Goal: Answer question/provide support: Share knowledge or assist other users

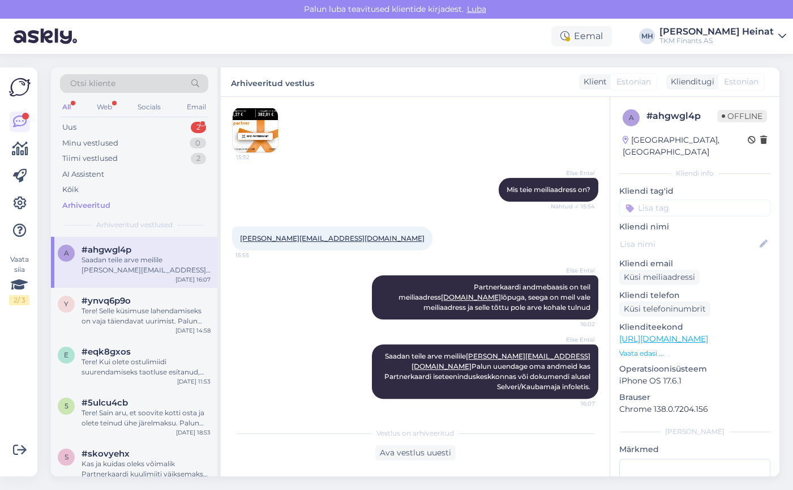
scroll to position [827, 0]
click at [113, 202] on div "Arhiveeritud" at bounding box center [134, 206] width 148 height 16
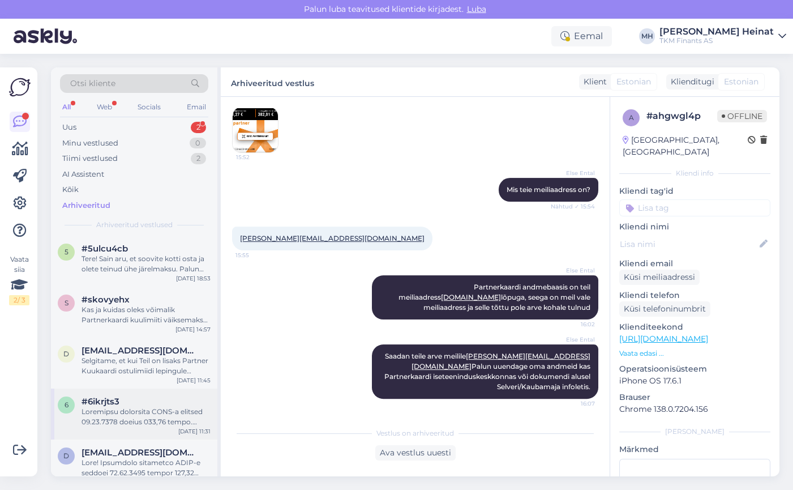
scroll to position [0, 0]
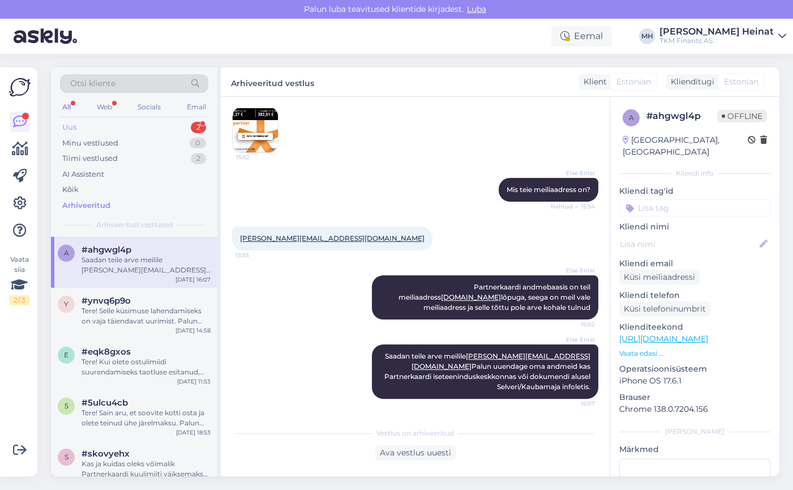
click at [78, 129] on div "Uus 2" at bounding box center [134, 127] width 148 height 16
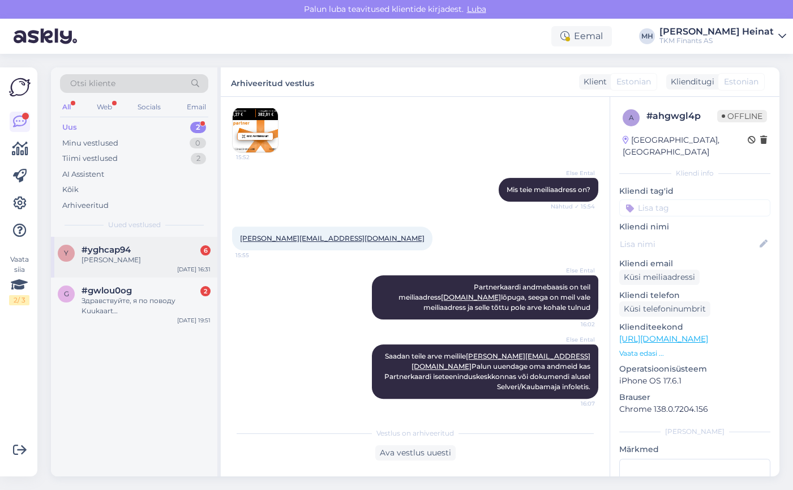
click at [127, 257] on div "[PERSON_NAME]" at bounding box center [146, 260] width 129 height 10
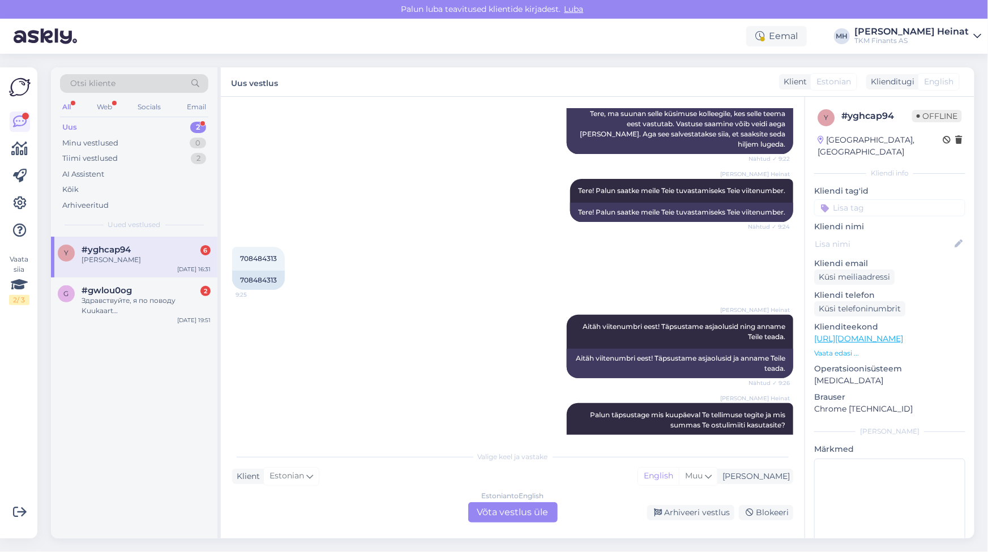
scroll to position [360, 0]
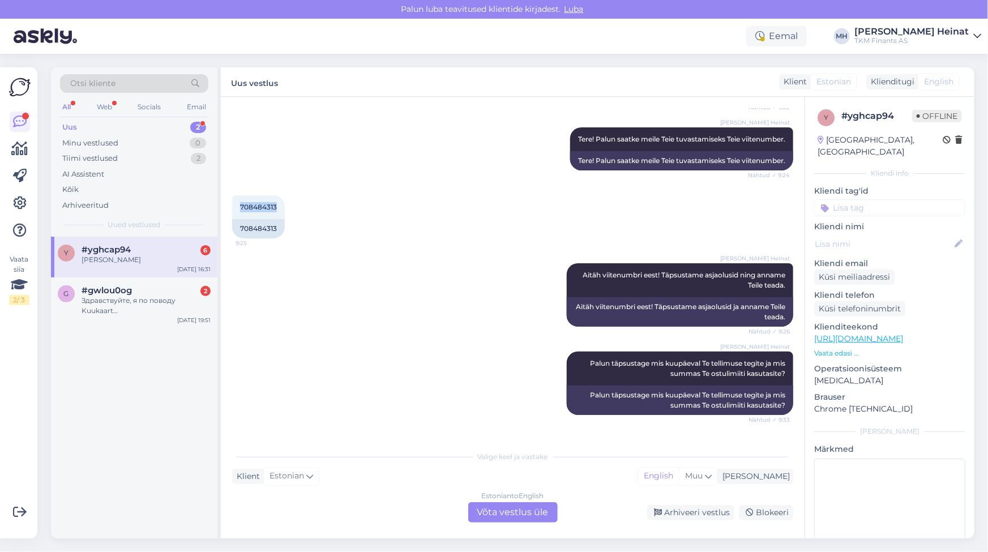
drag, startPoint x: 277, startPoint y: 207, endPoint x: 231, endPoint y: 207, distance: 45.9
click at [231, 207] on div "Vestlus algas [DATE] Tere! Tegin tellimuse Selveri e-poes [PERSON_NAME] tegemis…" at bounding box center [513, 318] width 584 height 442
copy span "708484313"
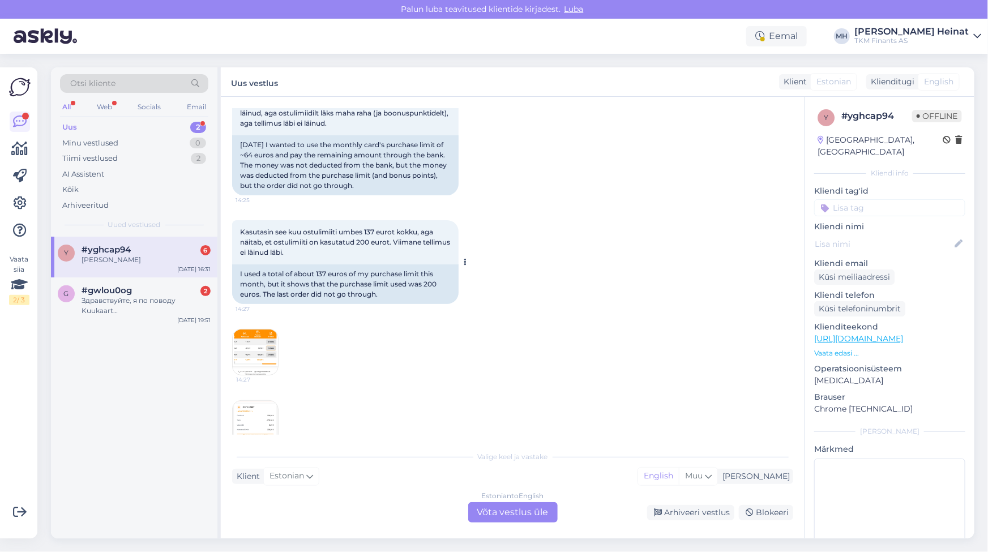
scroll to position [1801, 0]
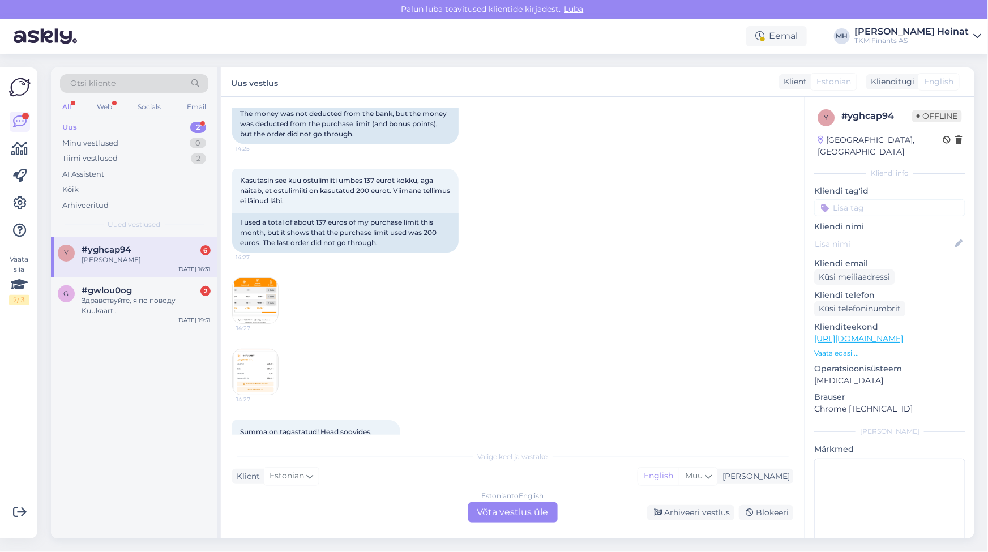
click at [258, 282] on img at bounding box center [255, 300] width 45 height 45
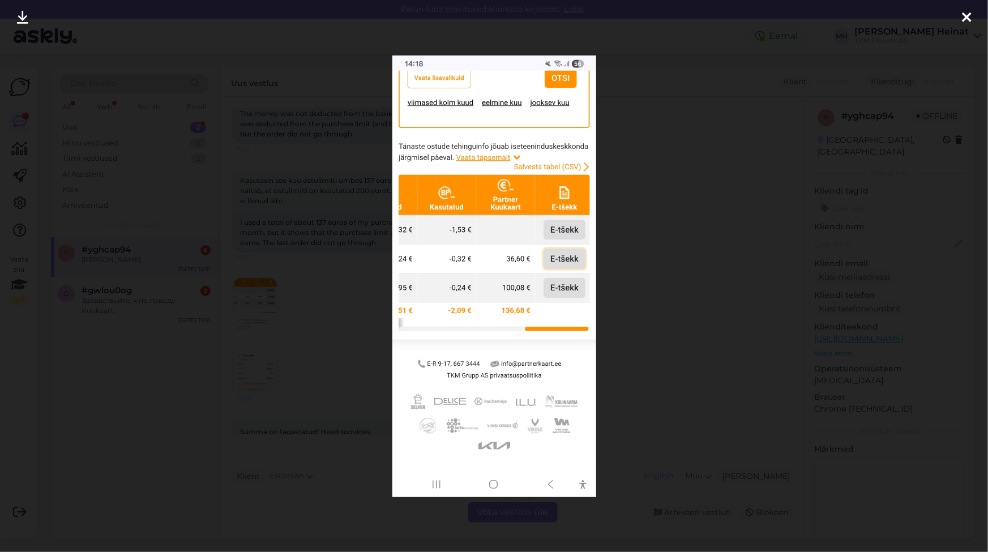
click at [793, 15] on icon at bounding box center [966, 18] width 9 height 15
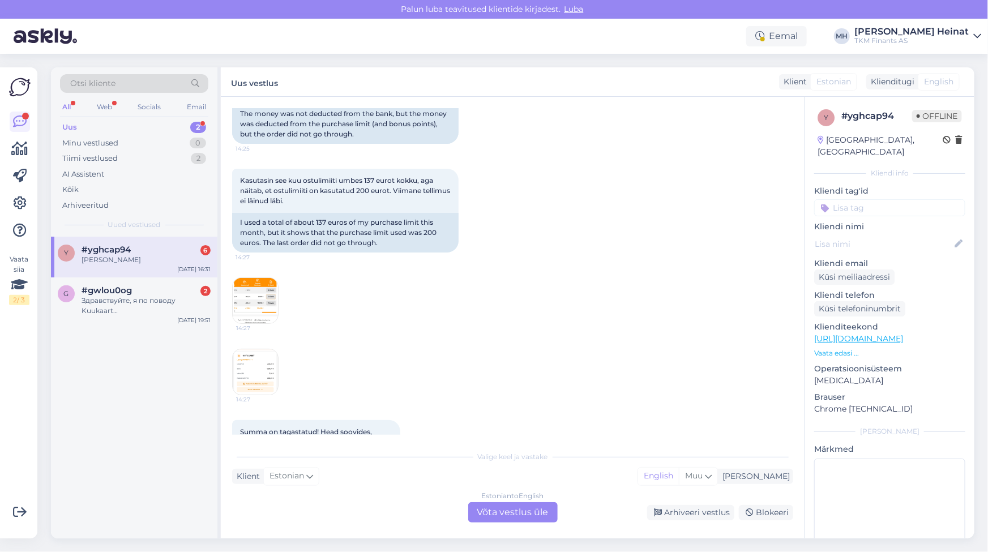
click at [237, 359] on img at bounding box center [255, 371] width 45 height 45
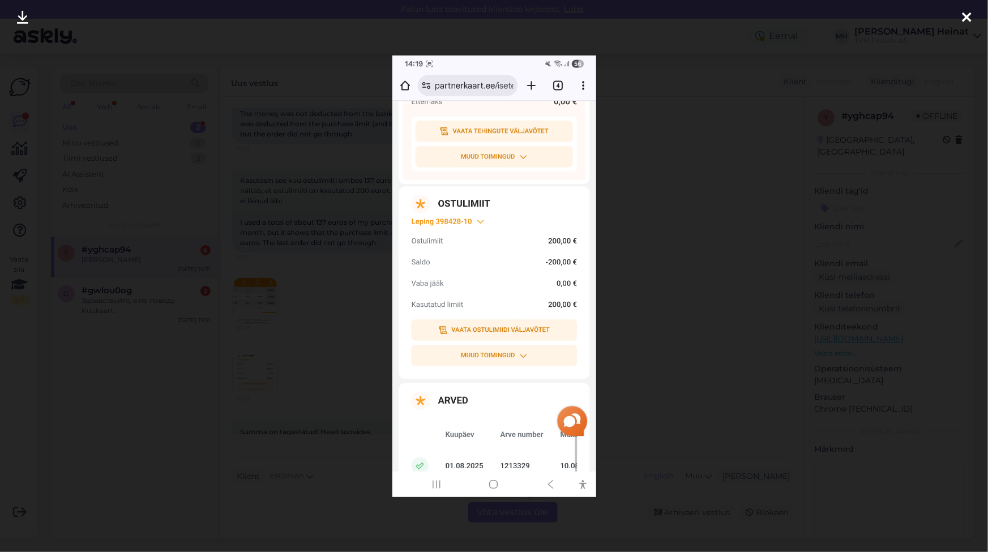
click at [793, 14] on icon at bounding box center [966, 18] width 9 height 15
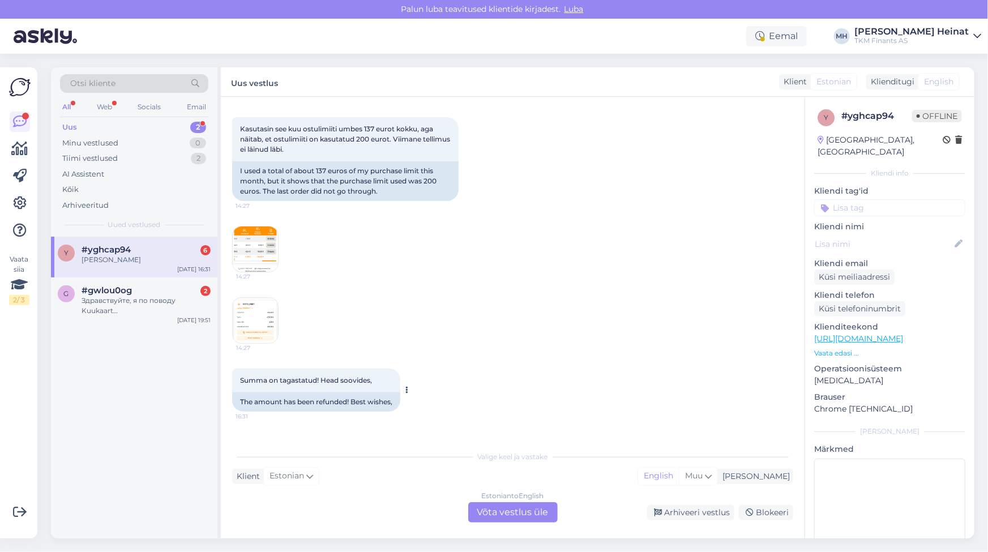
scroll to position [1888, 0]
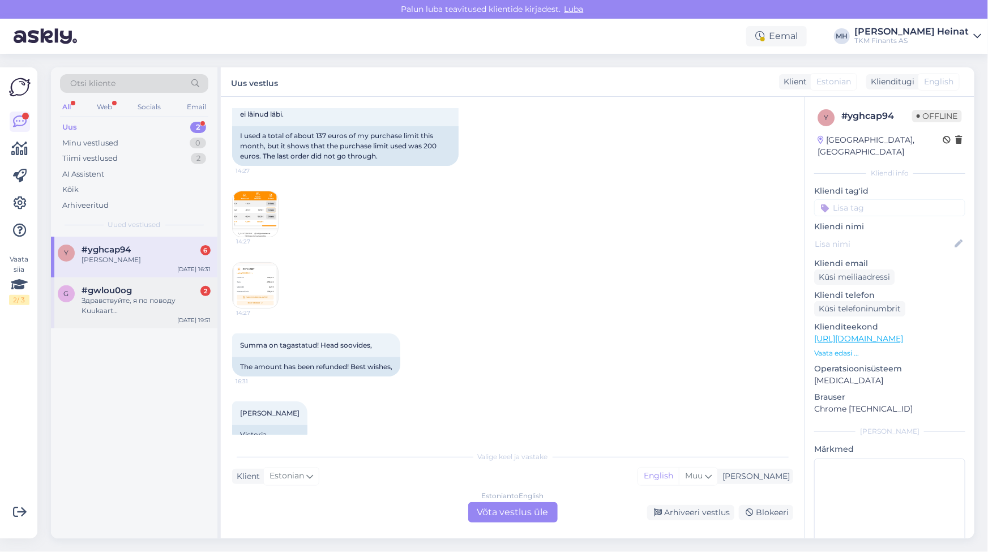
click at [119, 297] on div "Здравствуйте, я по поводу Kuukaart…" at bounding box center [146, 306] width 129 height 20
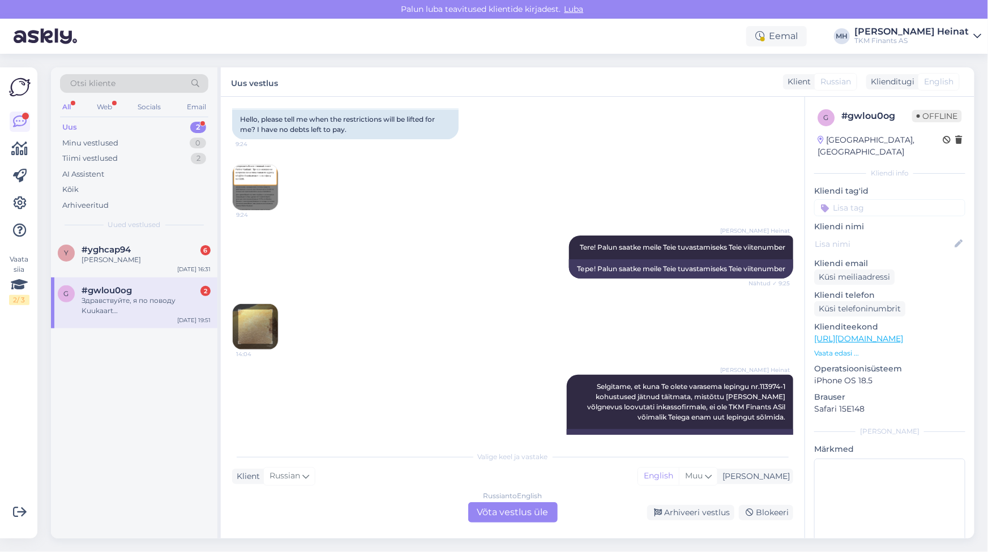
scroll to position [0, 0]
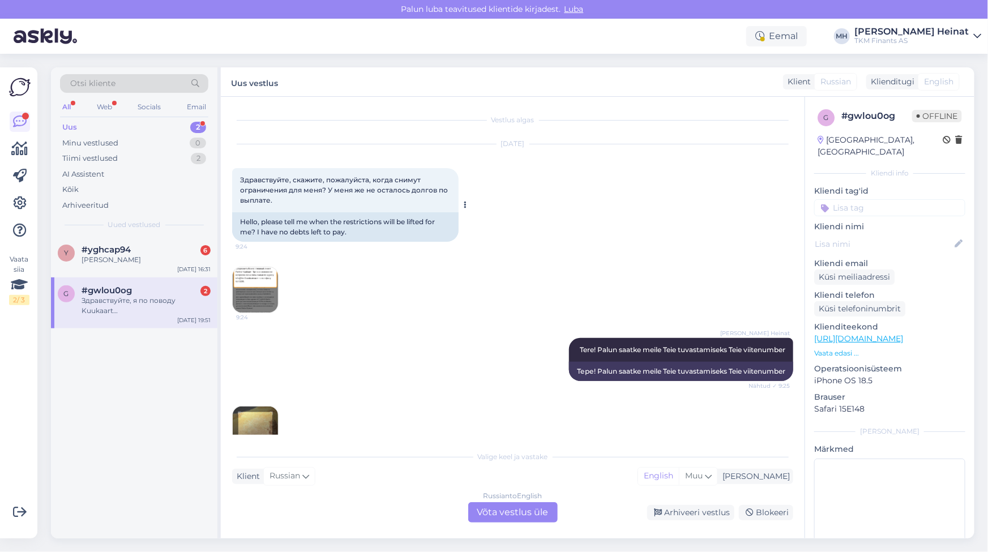
drag, startPoint x: 284, startPoint y: 200, endPoint x: 262, endPoint y: 183, distance: 28.2
click at [257, 182] on div "Здравствуйте, скажите, пожалуйста, когда снимут ограничения для меня? У меня же…" at bounding box center [345, 190] width 227 height 44
drag, startPoint x: 264, startPoint y: 183, endPoint x: 579, endPoint y: 176, distance: 315.0
click at [579, 176] on div "[DATE] Здравствуйте, скажите, пожалуйста, когда снимут ограничения для меня? У …" at bounding box center [512, 229] width 561 height 194
drag, startPoint x: 281, startPoint y: 202, endPoint x: 237, endPoint y: 175, distance: 51.6
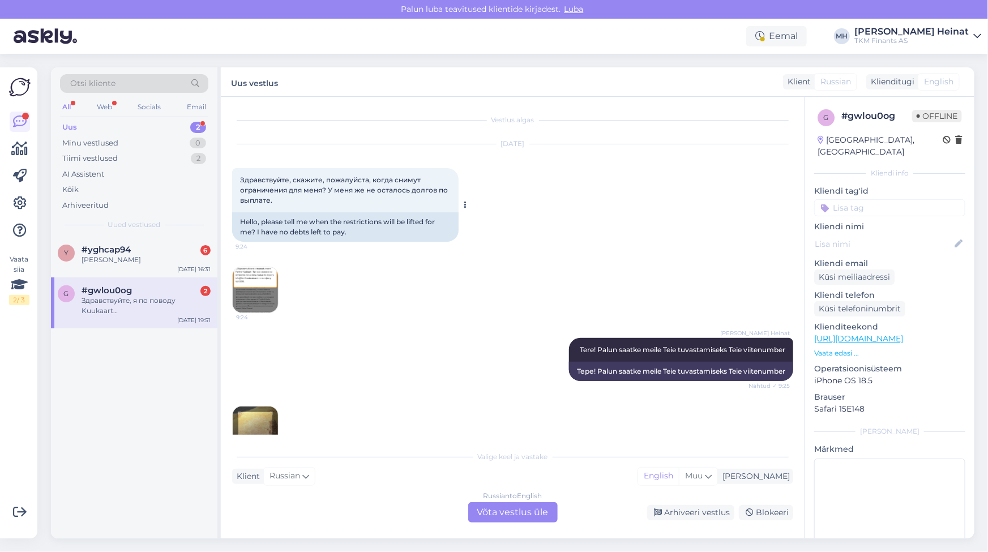
click at [237, 175] on div "Здравствуйте, скажите, пожалуйста, когда снимут ограничения для меня? У меня же…" at bounding box center [345, 190] width 227 height 44
copy span "Здравствуйте, скажите, пожалуйста, когда снимут ограничения для меня? У меня же…"
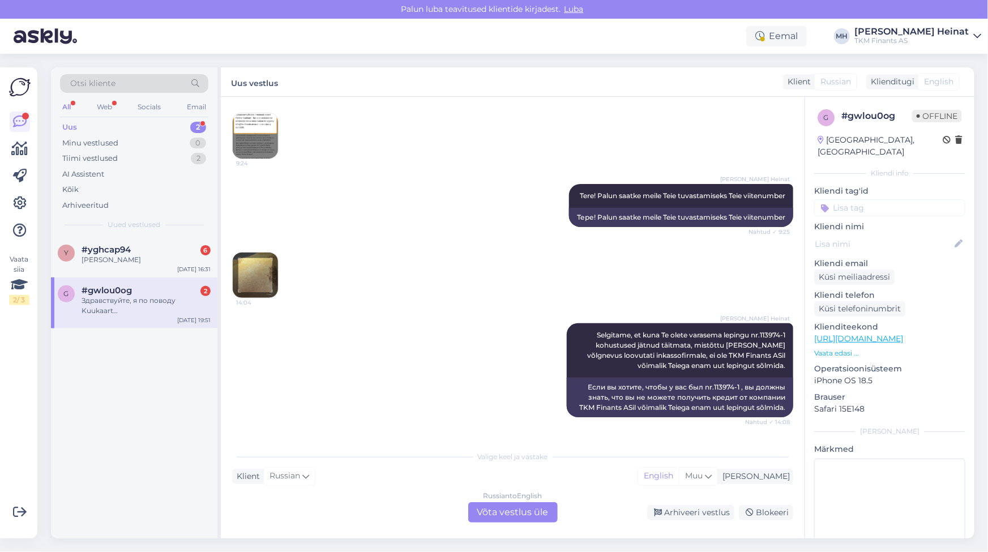
scroll to position [206, 0]
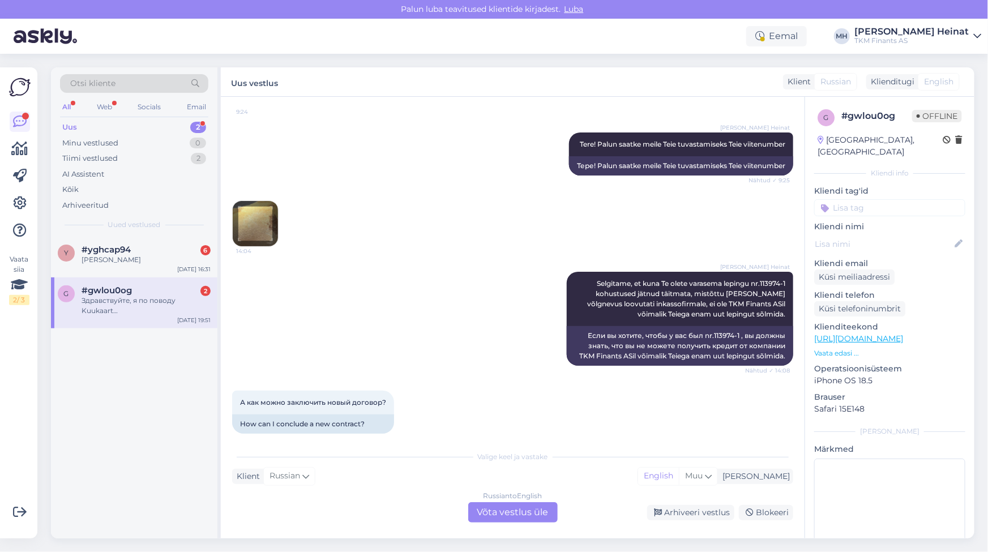
click at [258, 240] on img at bounding box center [255, 223] width 45 height 45
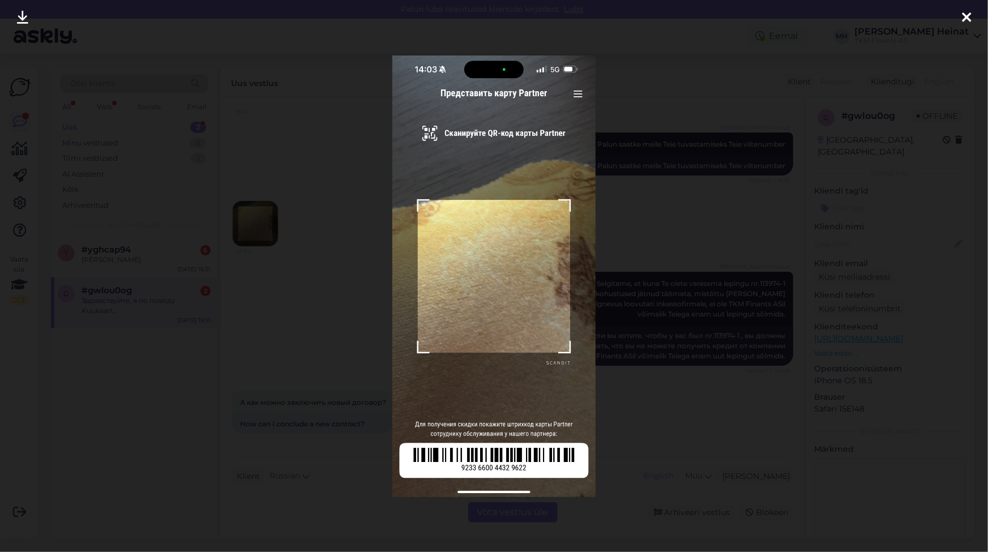
click at [793, 15] on icon at bounding box center [966, 18] width 9 height 15
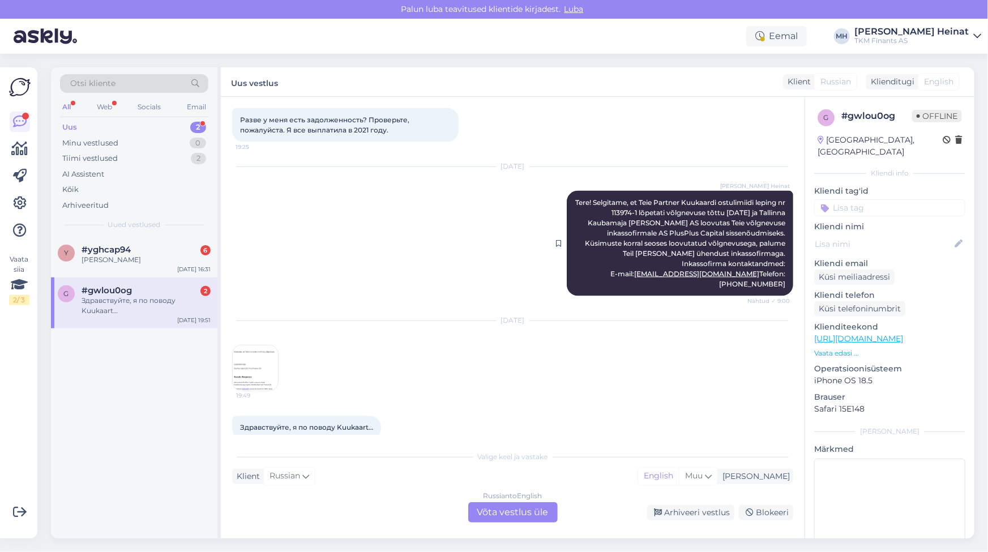
scroll to position [860, 0]
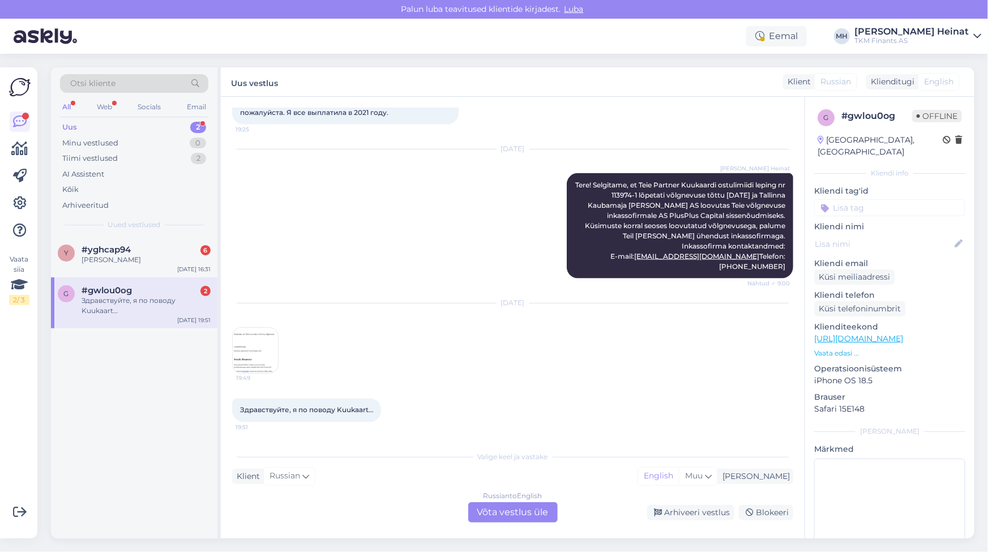
click at [262, 351] on img at bounding box center [255, 350] width 45 height 45
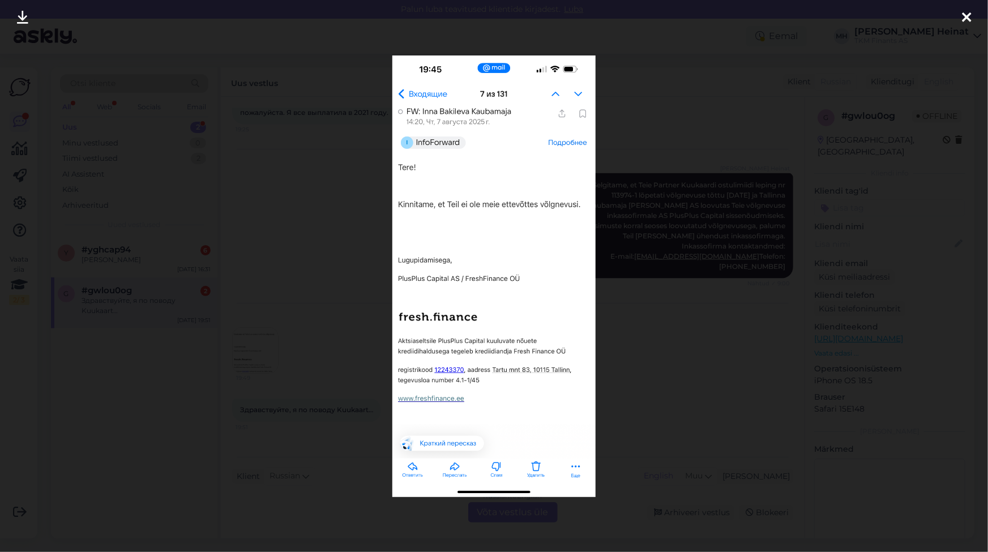
click at [793, 17] on icon at bounding box center [966, 18] width 9 height 15
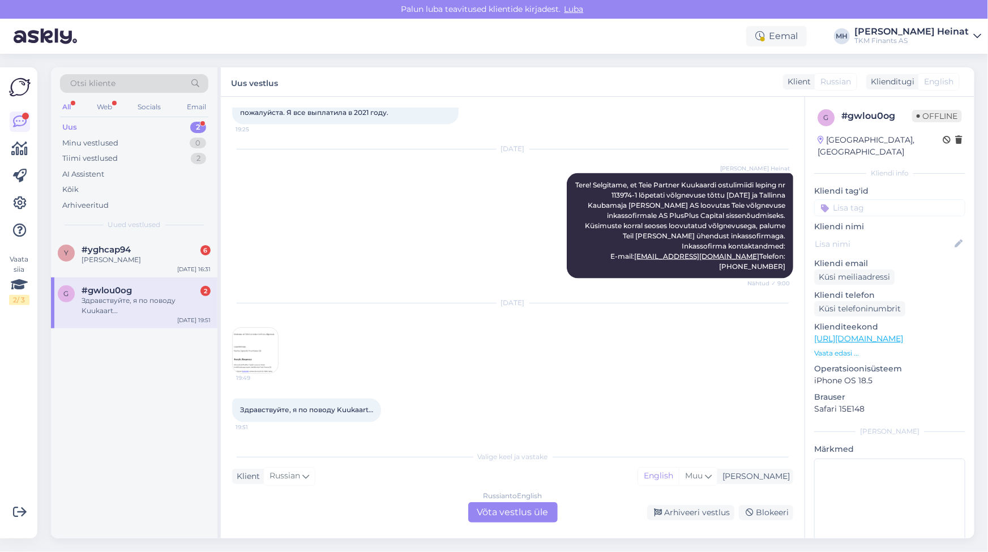
drag, startPoint x: 238, startPoint y: 411, endPoint x: 379, endPoint y: 419, distance: 141.2
click at [379, 419] on div "Здравствуйте, я по поводу Kuukaart… 19:51" at bounding box center [306, 411] width 149 height 24
copy span "Здравствуйте, я по поводу Kuukaart…"
click at [502, 391] on div "Здравствуйте, я по поводу Kuukaart… 19:51" at bounding box center [512, 410] width 561 height 49
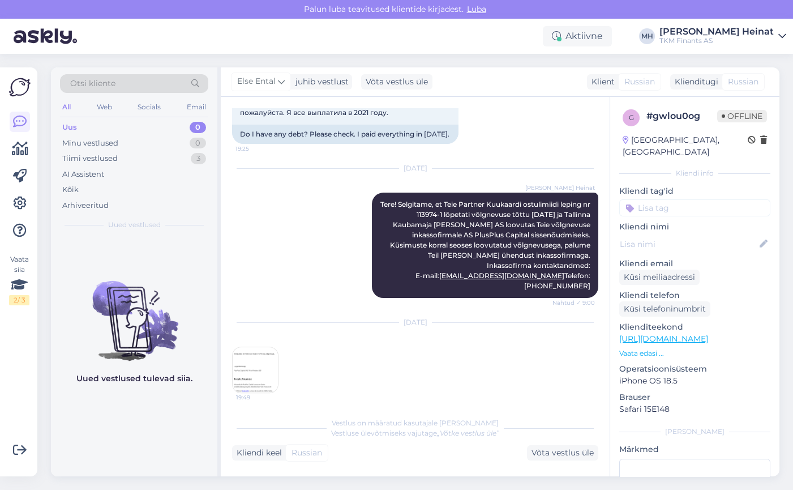
scroll to position [1075, 0]
